Goal: Find contact information: Find contact information

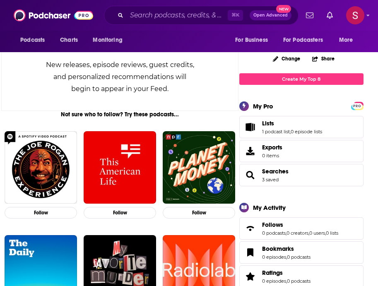
scroll to position [118, 0]
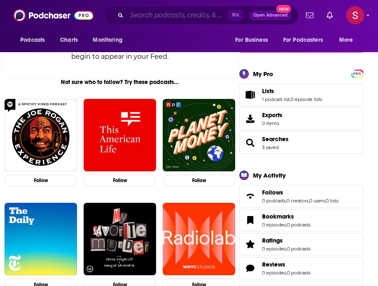
click at [145, 19] on input "Search podcasts, credits, & more..." at bounding box center [177, 15] width 101 height 13
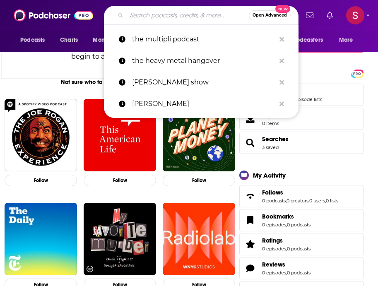
paste input "Bmm!2345"
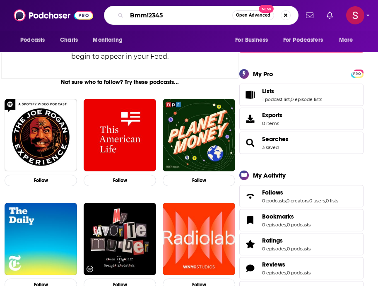
drag, startPoint x: 166, startPoint y: 16, endPoint x: 113, endPoint y: 16, distance: 53.0
click at [113, 16] on div "Bmm!2345 Open Advanced New" at bounding box center [201, 15] width 195 height 19
paste input "[PERSON_NAME]"
type input "[PERSON_NAME]"
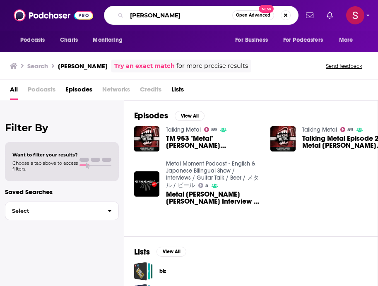
click at [169, 16] on input "[PERSON_NAME]" at bounding box center [180, 15] width 106 height 13
click at [182, 128] on link "Talking Metal" at bounding box center [183, 129] width 35 height 7
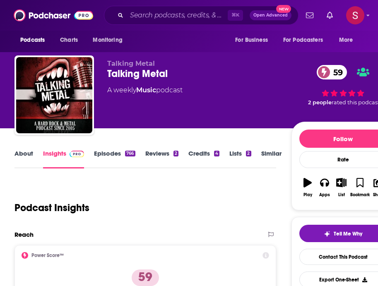
click at [137, 77] on div "Talking Metal 59" at bounding box center [199, 74] width 184 height 12
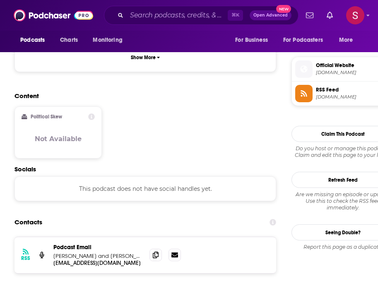
scroll to position [669, 0]
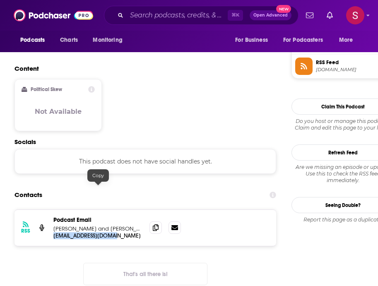
drag, startPoint x: 120, startPoint y: 188, endPoint x: 53, endPoint y: 189, distance: 66.7
click at [53, 210] on div "RSS Podcast Email [PERSON_NAME] and [PERSON_NAME] [EMAIL_ADDRESS][DOMAIN_NAME] …" at bounding box center [145, 228] width 262 height 36
copy p "[EMAIL_ADDRESS][DOMAIN_NAME]"
drag, startPoint x: 80, startPoint y: 181, endPoint x: 54, endPoint y: 181, distance: 26.1
click at [54, 225] on p "[PERSON_NAME] and [PERSON_NAME]" at bounding box center [97, 228] width 89 height 7
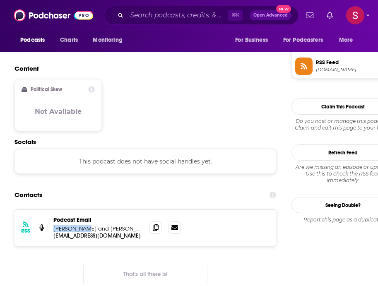
copy p "[PERSON_NAME]"
